Goal: Information Seeking & Learning: Learn about a topic

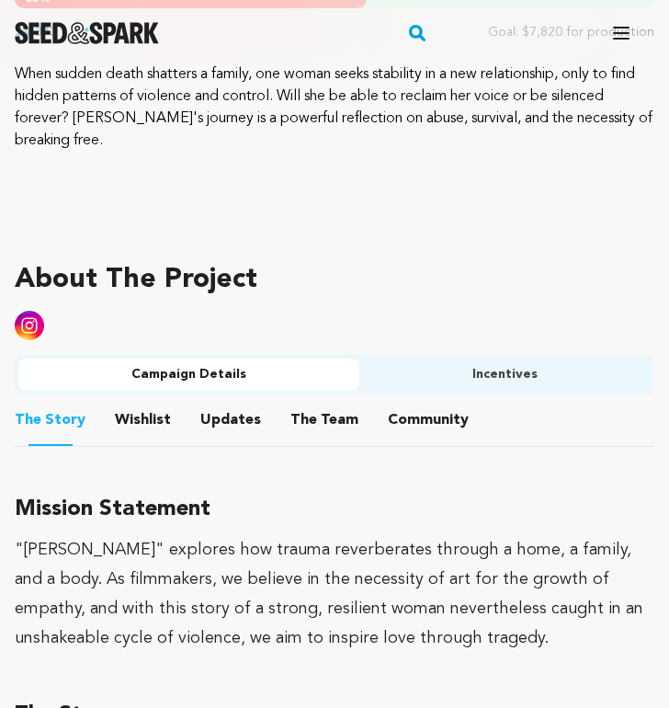
scroll to position [1014, 0]
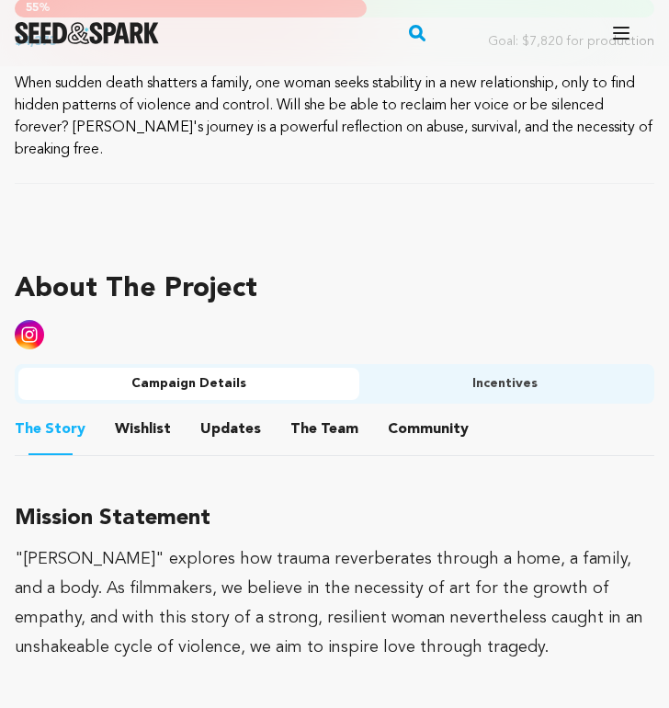
click at [332, 411] on button "The Team" at bounding box center [324, 433] width 44 height 44
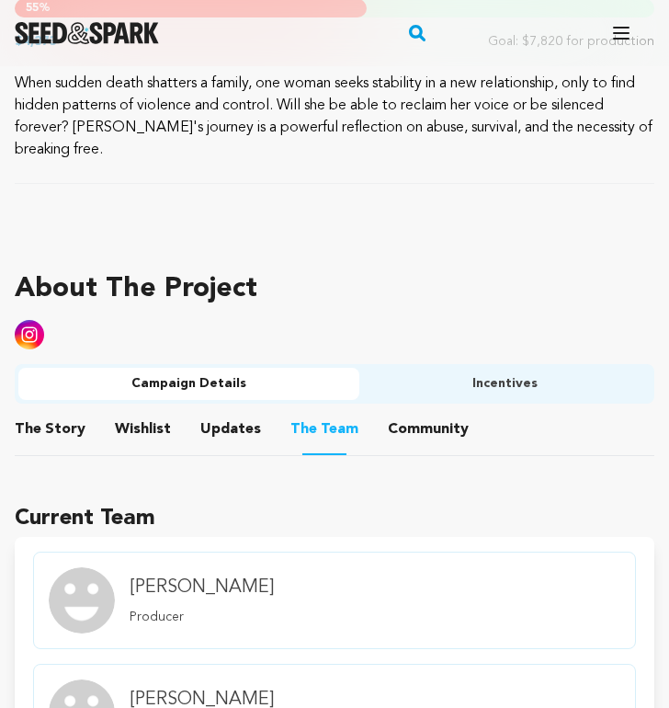
click at [410, 411] on button "Community" at bounding box center [428, 433] width 44 height 44
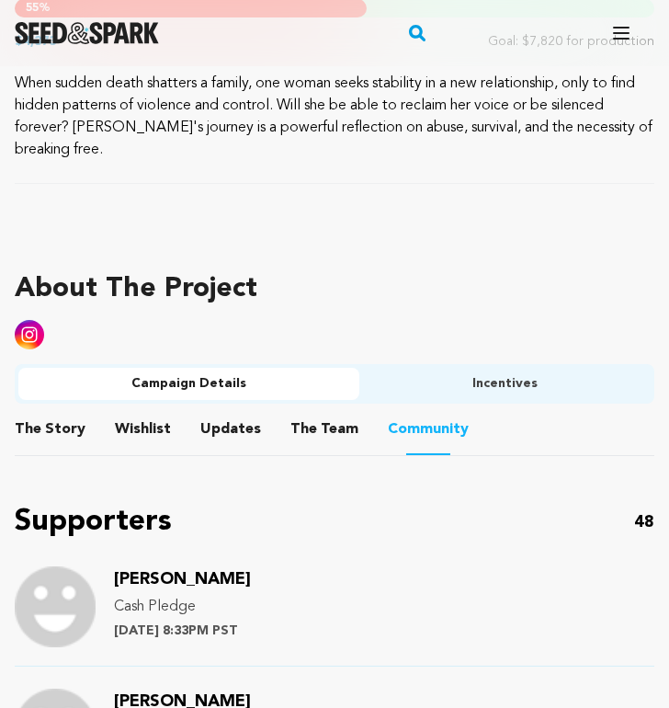
click at [487, 368] on button "Incentives" at bounding box center [504, 384] width 291 height 33
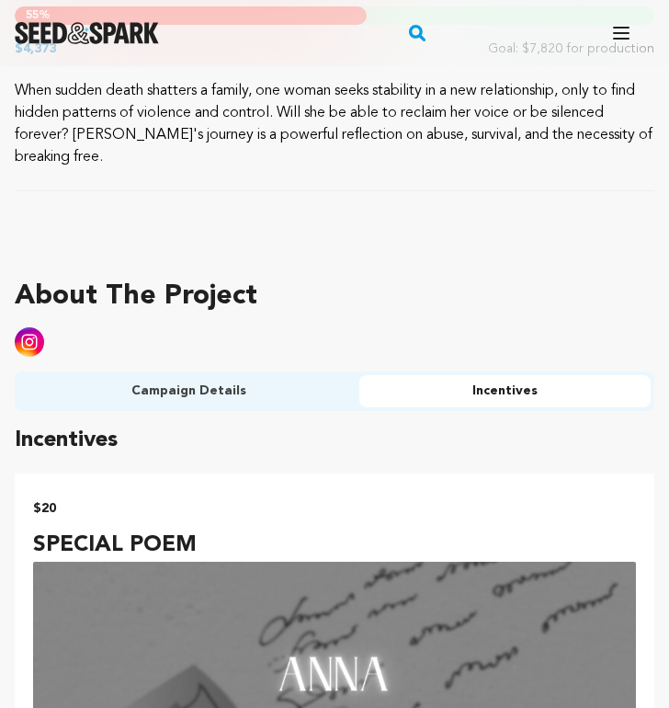
scroll to position [1051, 0]
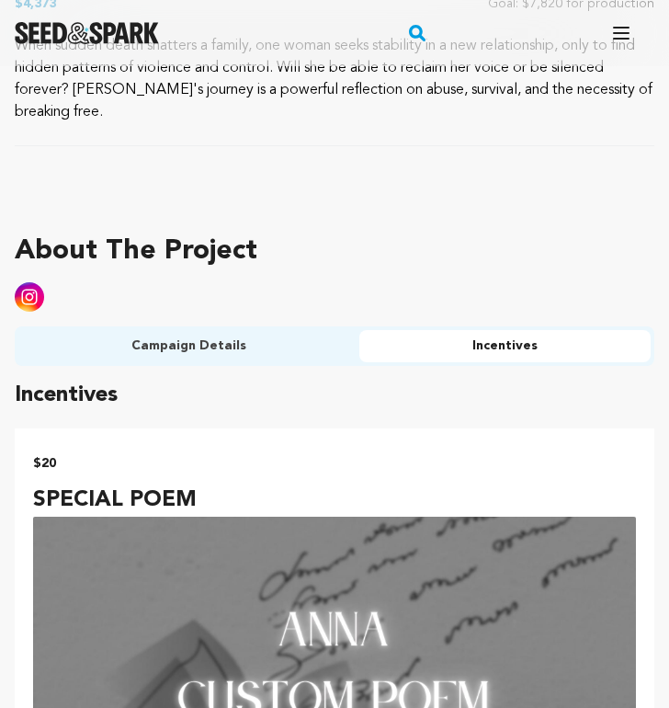
click at [249, 330] on button "Campaign Details" at bounding box center [188, 346] width 341 height 33
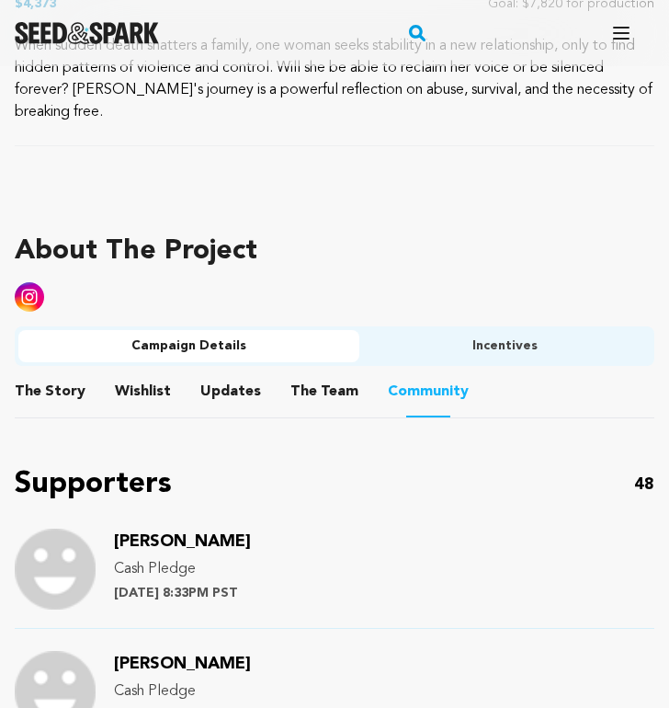
click at [235, 373] on button "Updates" at bounding box center [231, 395] width 44 height 44
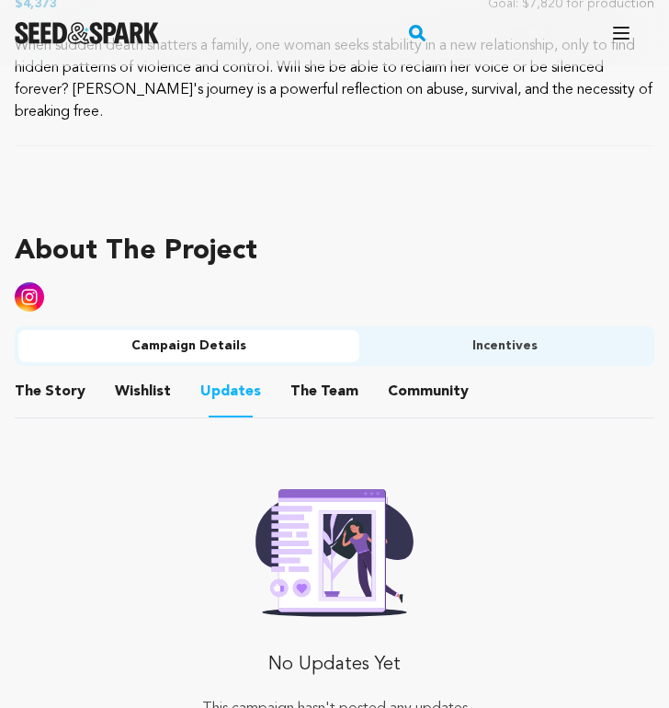
click at [129, 373] on button "Wishlist" at bounding box center [143, 395] width 44 height 44
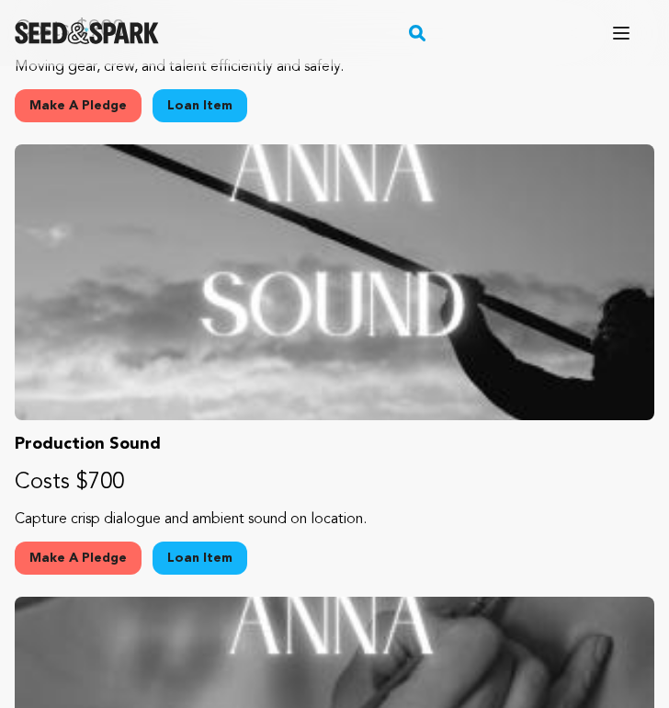
scroll to position [3247, 0]
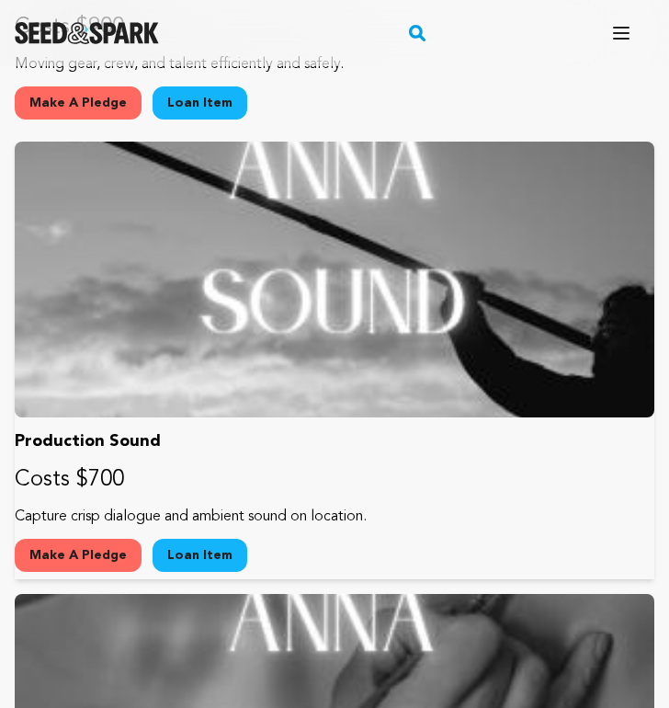
click at [284, 363] on div at bounding box center [335, 280] width 640 height 276
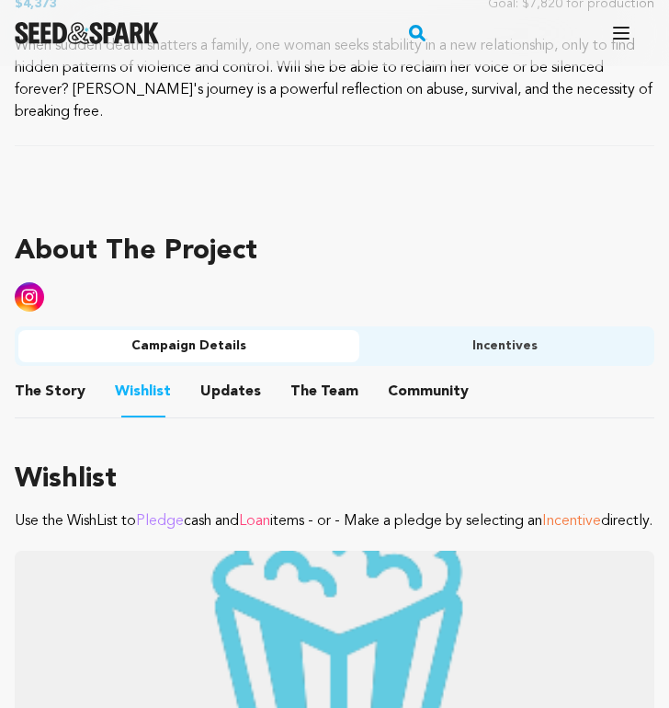
scroll to position [1114, 0]
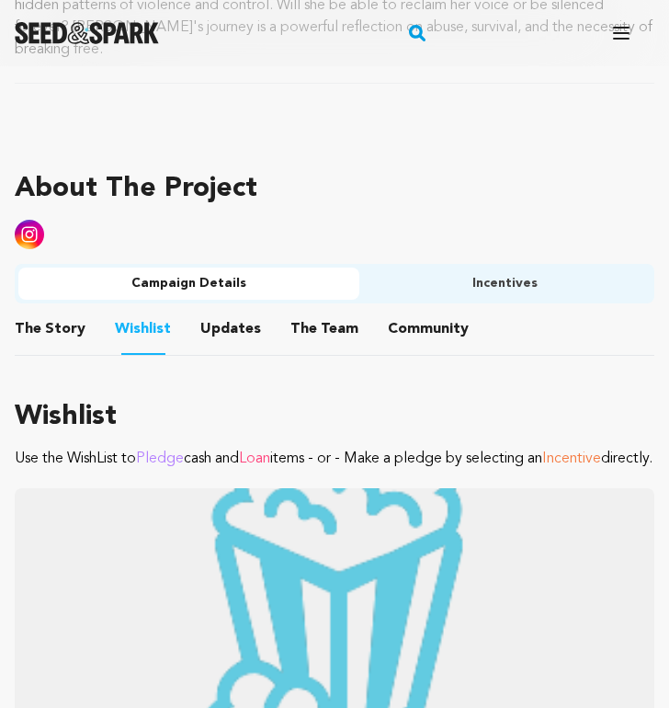
click at [39, 311] on button "The Story" at bounding box center [50, 333] width 44 height 44
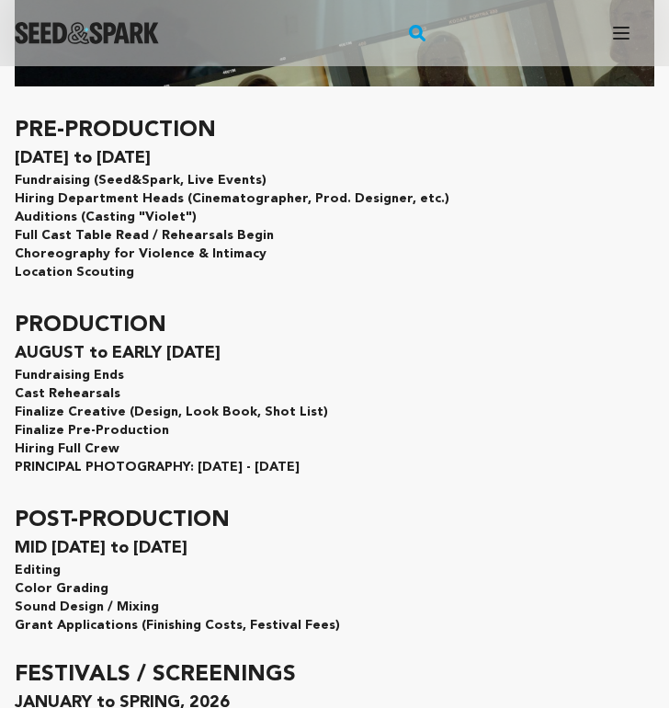
scroll to position [8298, 0]
